Goal: Information Seeking & Learning: Find specific fact

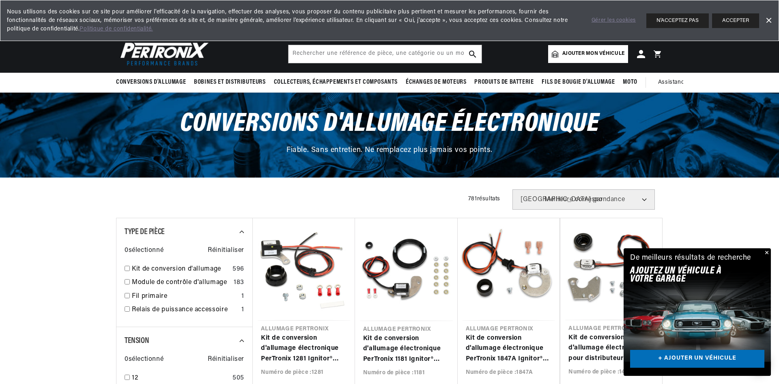
scroll to position [0, 405]
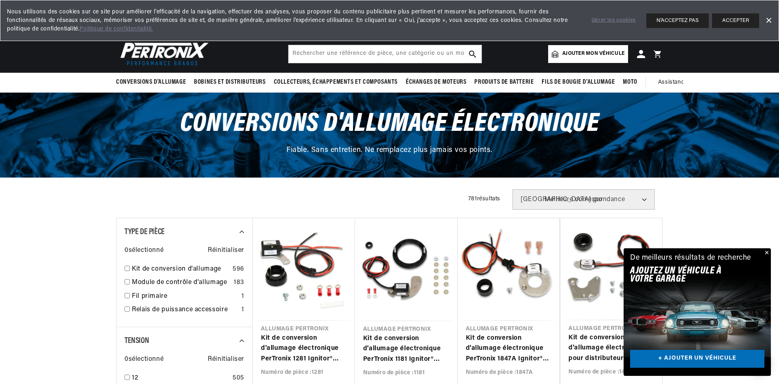
click at [767, 250] on button "Fermer" at bounding box center [767, 253] width 10 height 10
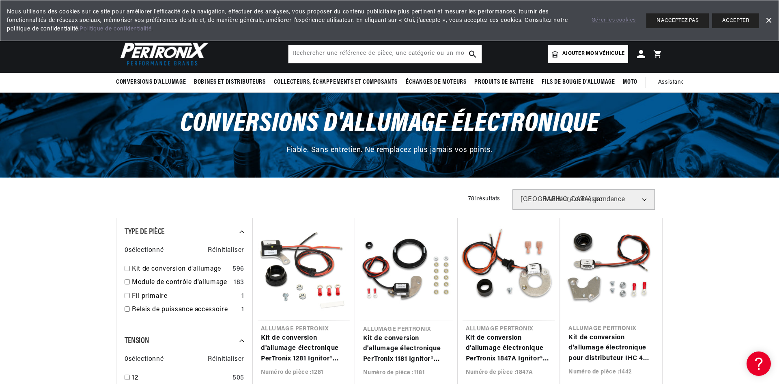
scroll to position [0, 0]
click at [683, 21] on font "N'ACCEPTEZ PAS" at bounding box center [678, 20] width 42 height 5
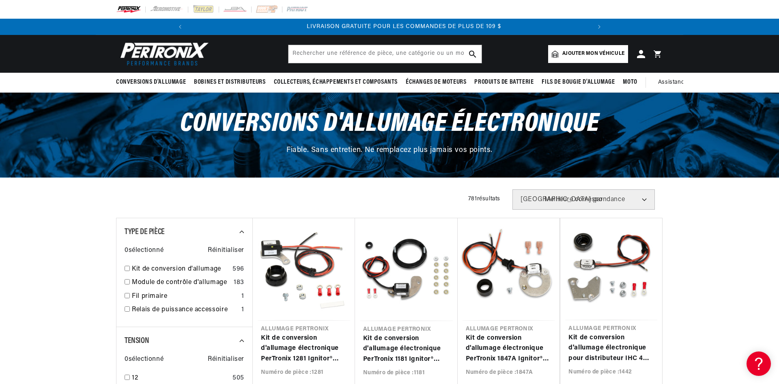
scroll to position [0, 405]
click at [316, 57] on input "text" at bounding box center [385, 54] width 193 height 18
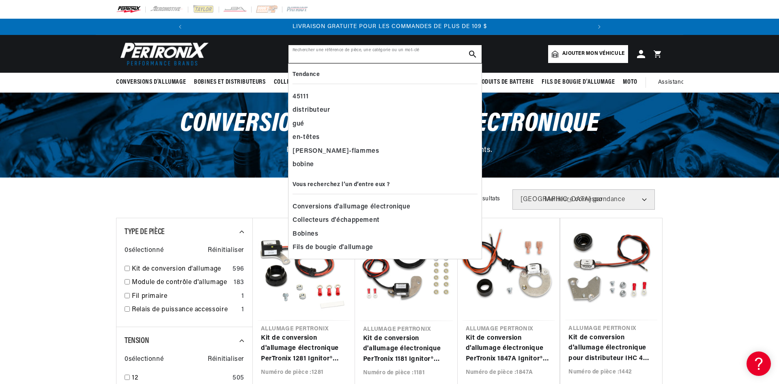
paste input "[PHONE_NUMBER]"
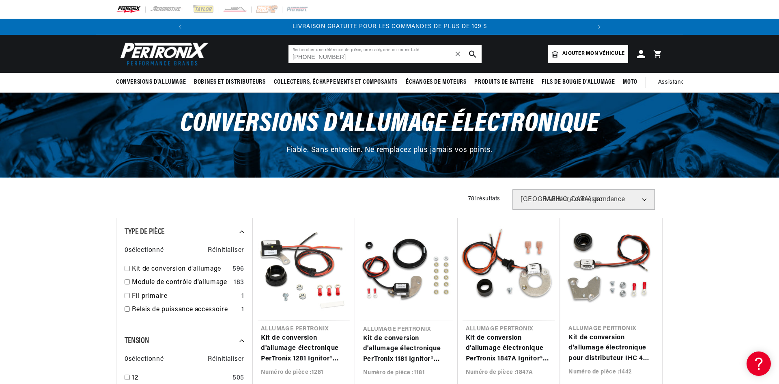
type input "[PHONE_NUMBER]"
click at [473, 52] on icon "bouton de recherche" at bounding box center [472, 53] width 7 height 7
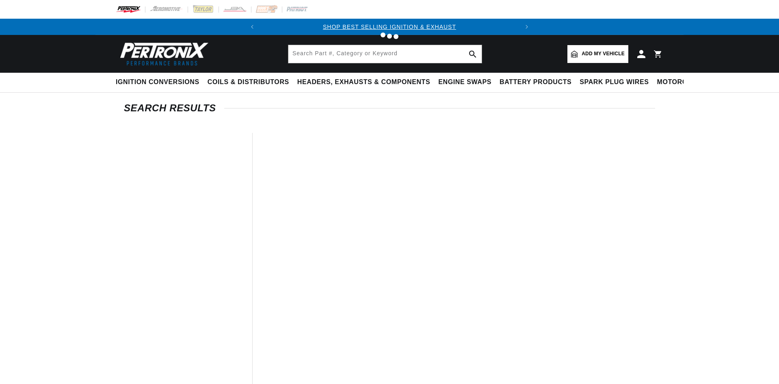
type input "[PHONE_NUMBER]"
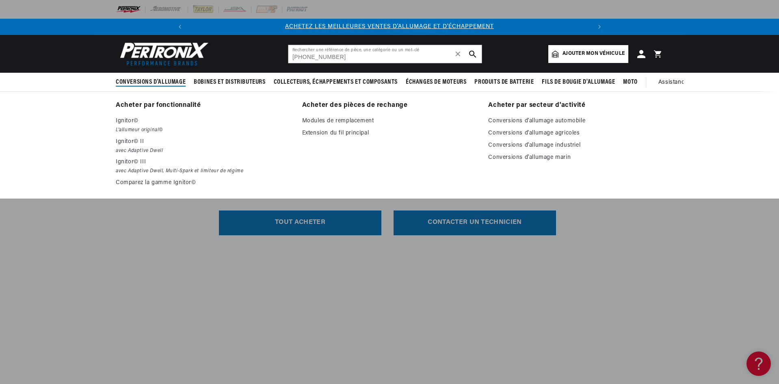
click at [158, 80] on font "Conversions d'allumage" at bounding box center [151, 82] width 70 height 6
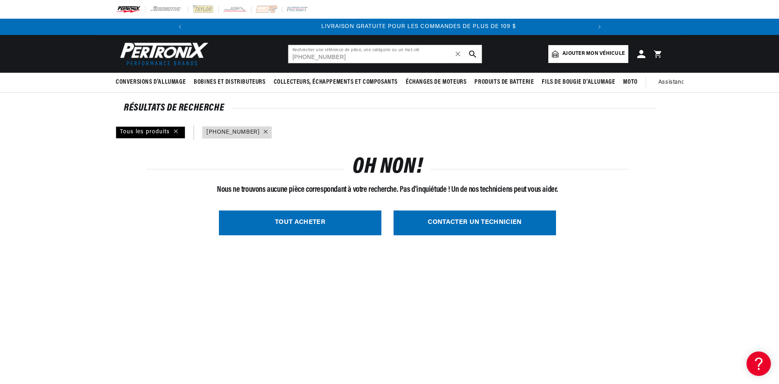
scroll to position [0, 405]
